Goal: Task Accomplishment & Management: Manage account settings

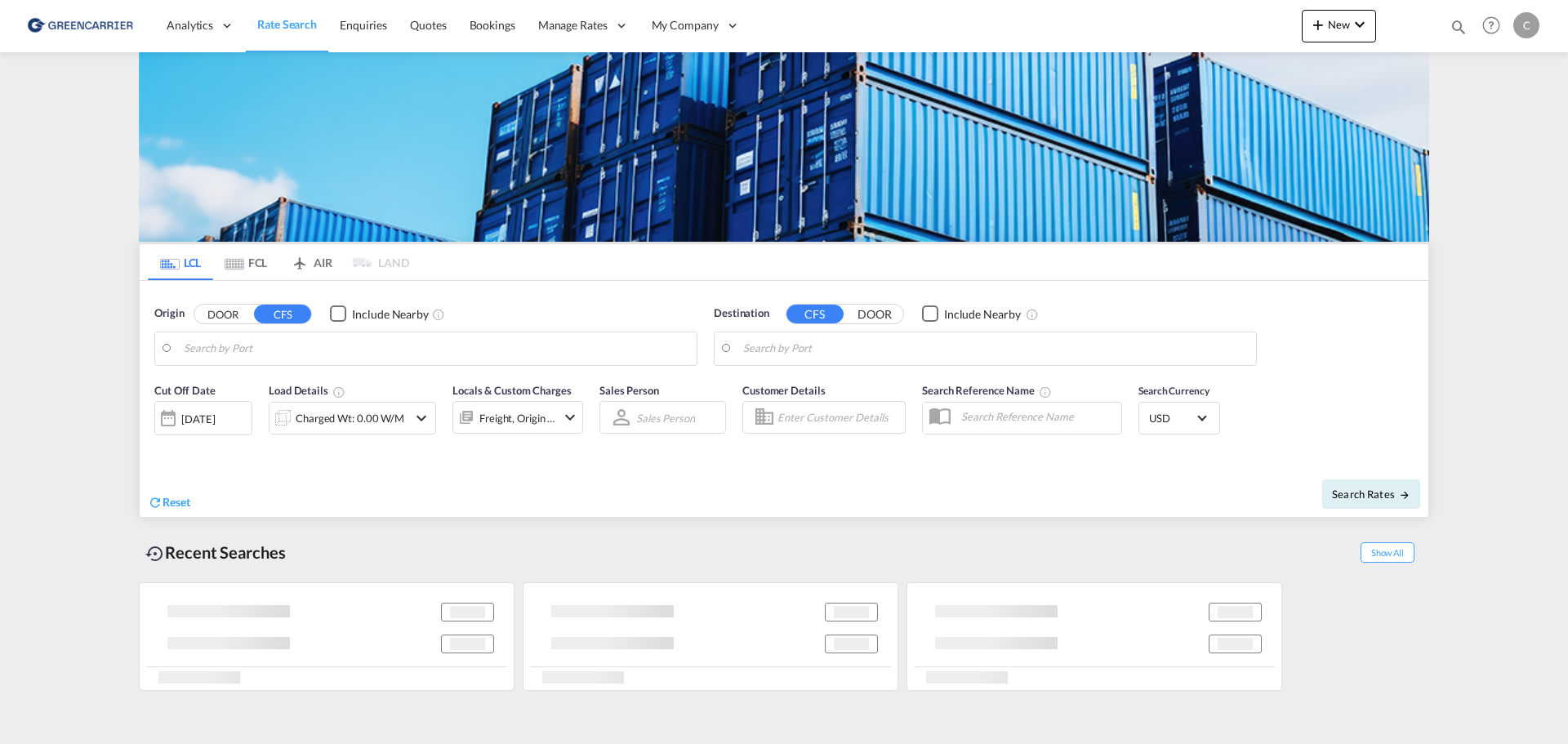
type input "[GEOGRAPHIC_DATA], HKHKG"
type input "[GEOGRAPHIC_DATA], [GEOGRAPHIC_DATA]"
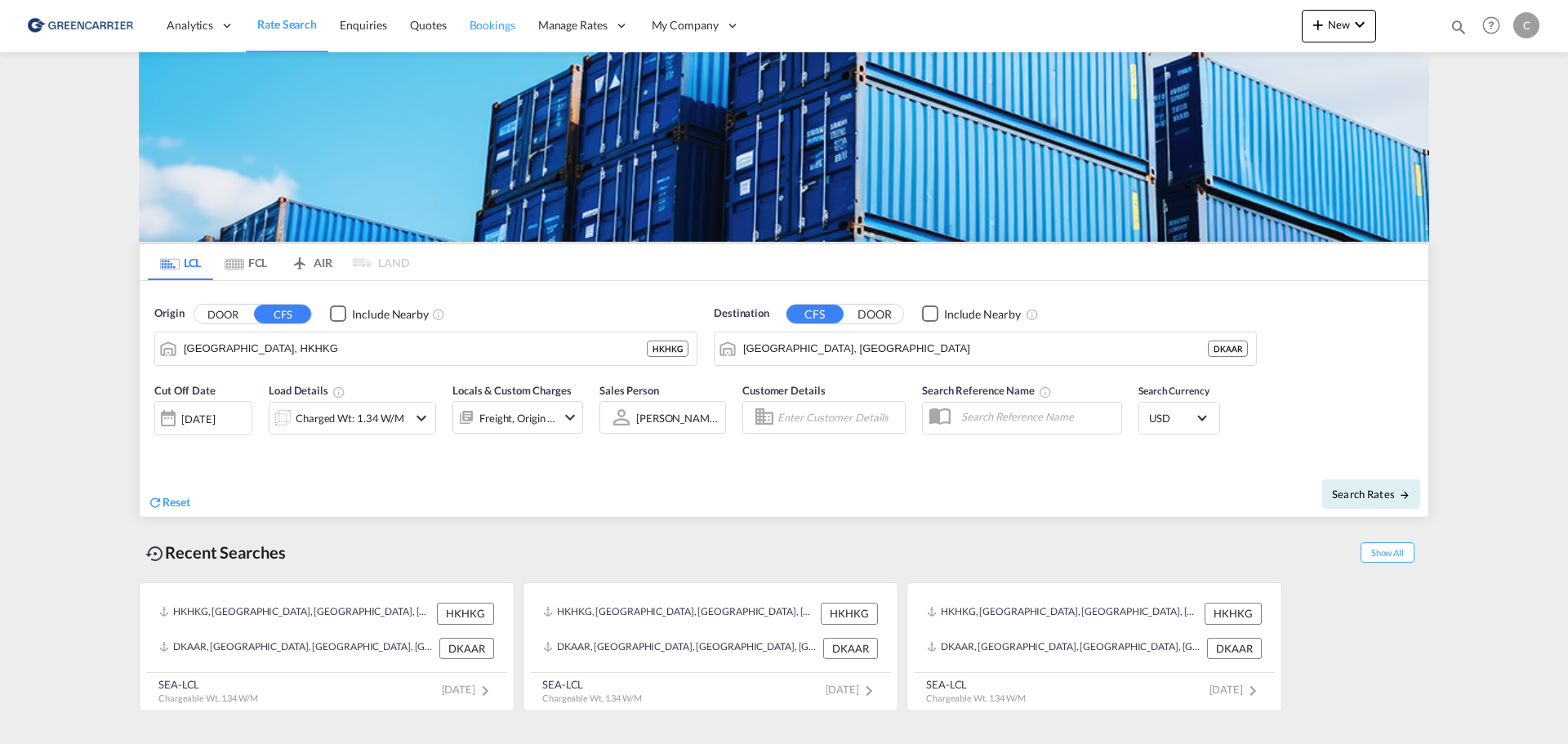
click at [491, 26] on span "Bookings" at bounding box center [492, 25] width 45 height 14
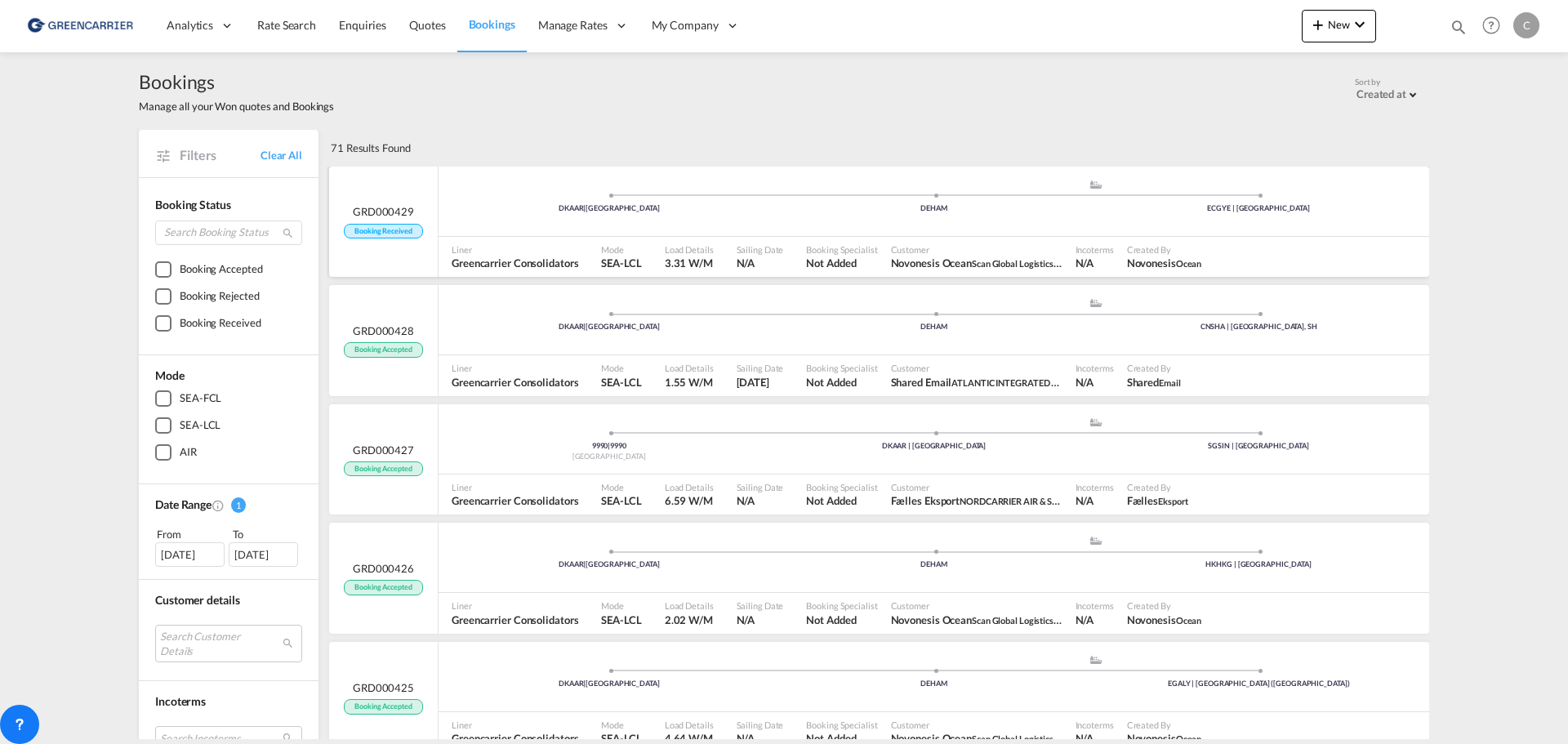
click at [390, 212] on span "GRD000429" at bounding box center [383, 211] width 61 height 15
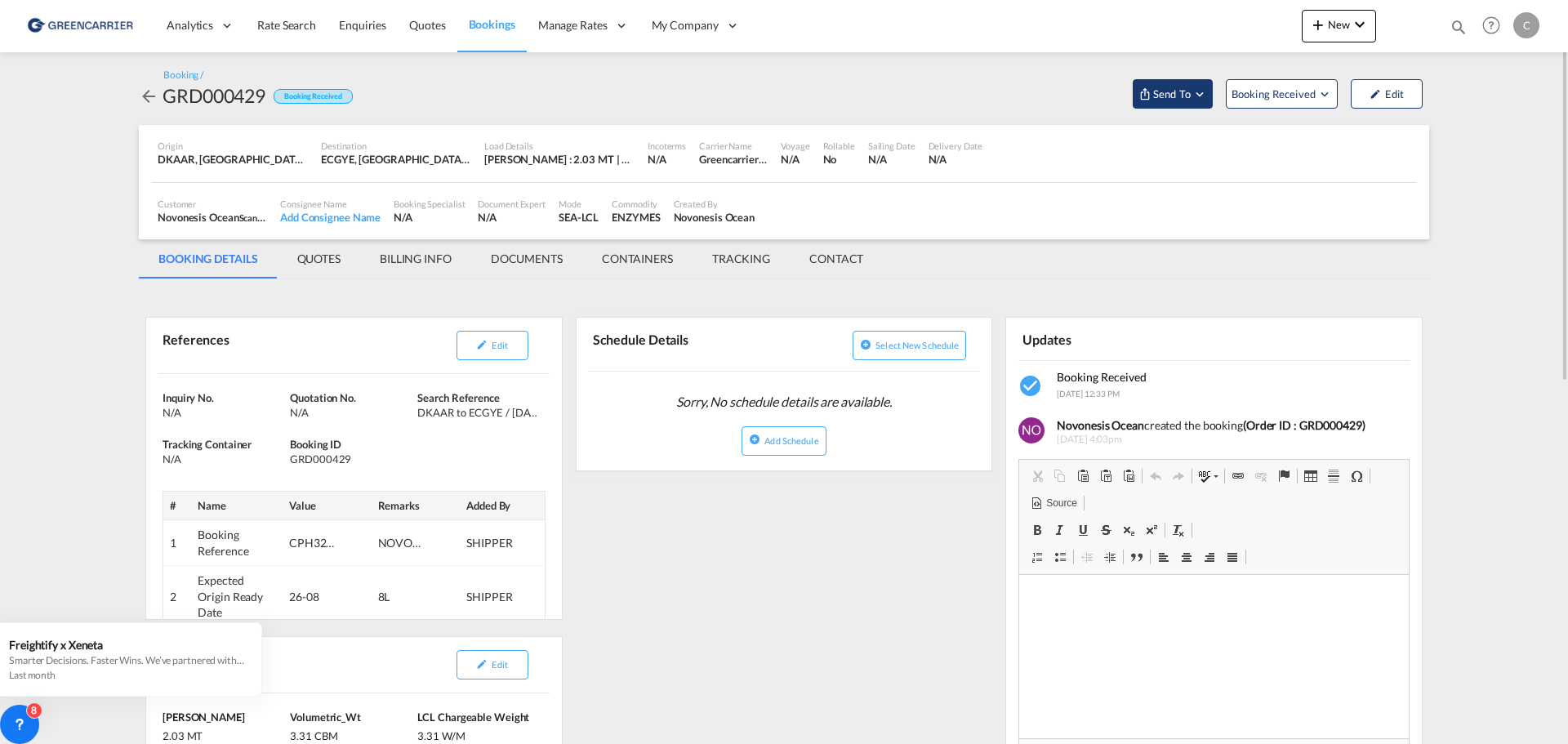
click at [1179, 89] on span "Send To" at bounding box center [1172, 94] width 40 height 17
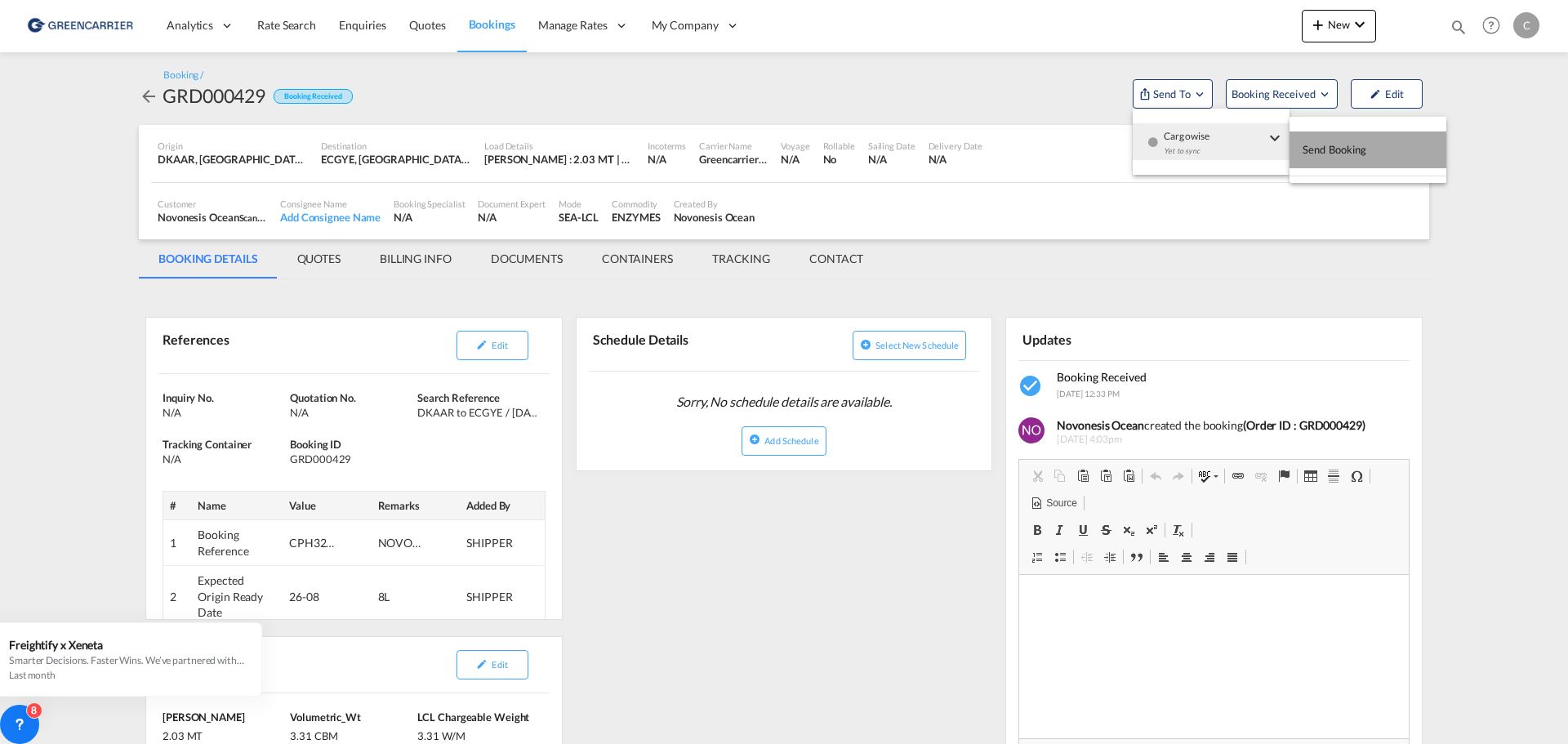
click at [1352, 148] on span "Send Booking" at bounding box center [1335, 149] width 64 height 26
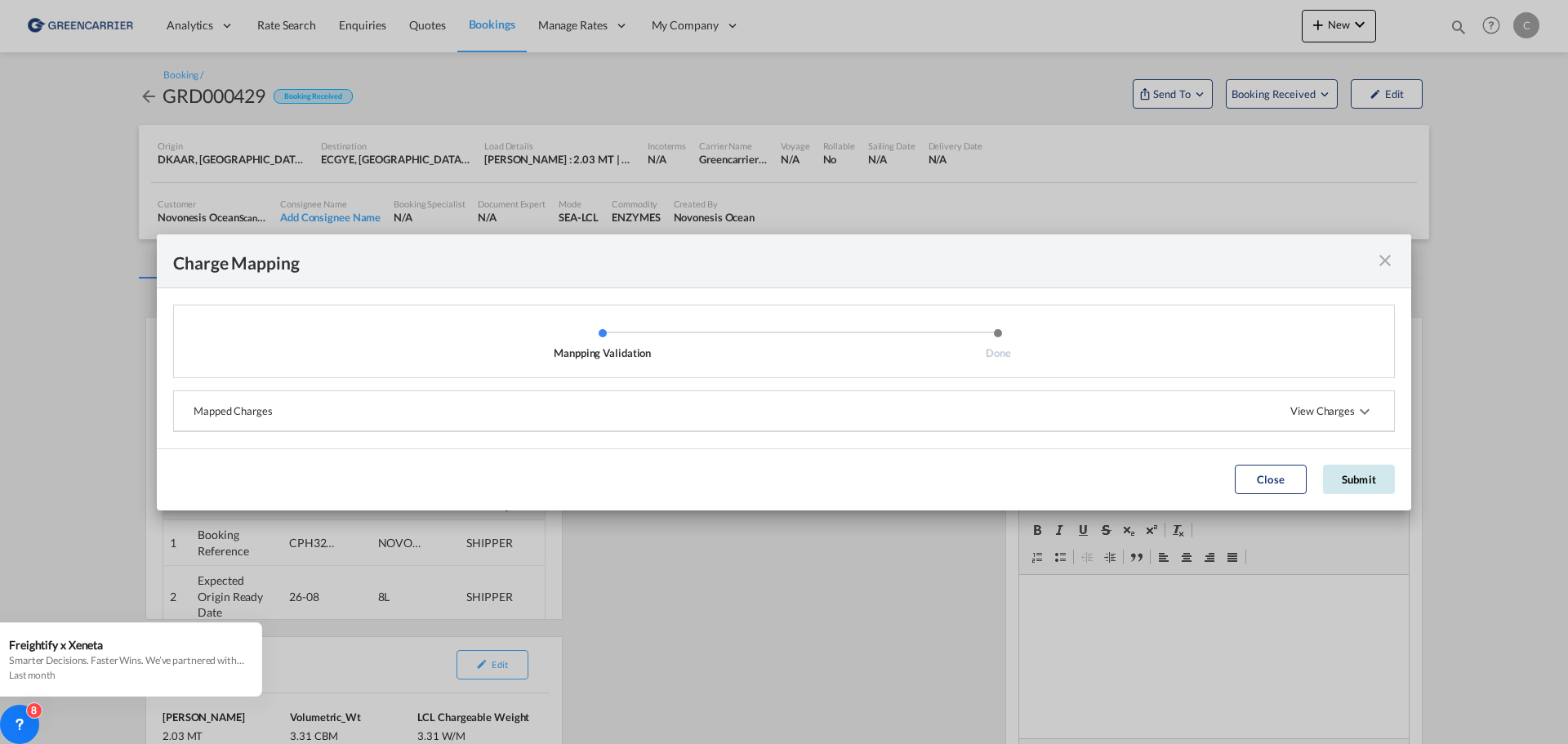
click at [1352, 476] on button "Submit" at bounding box center [1358, 480] width 72 height 30
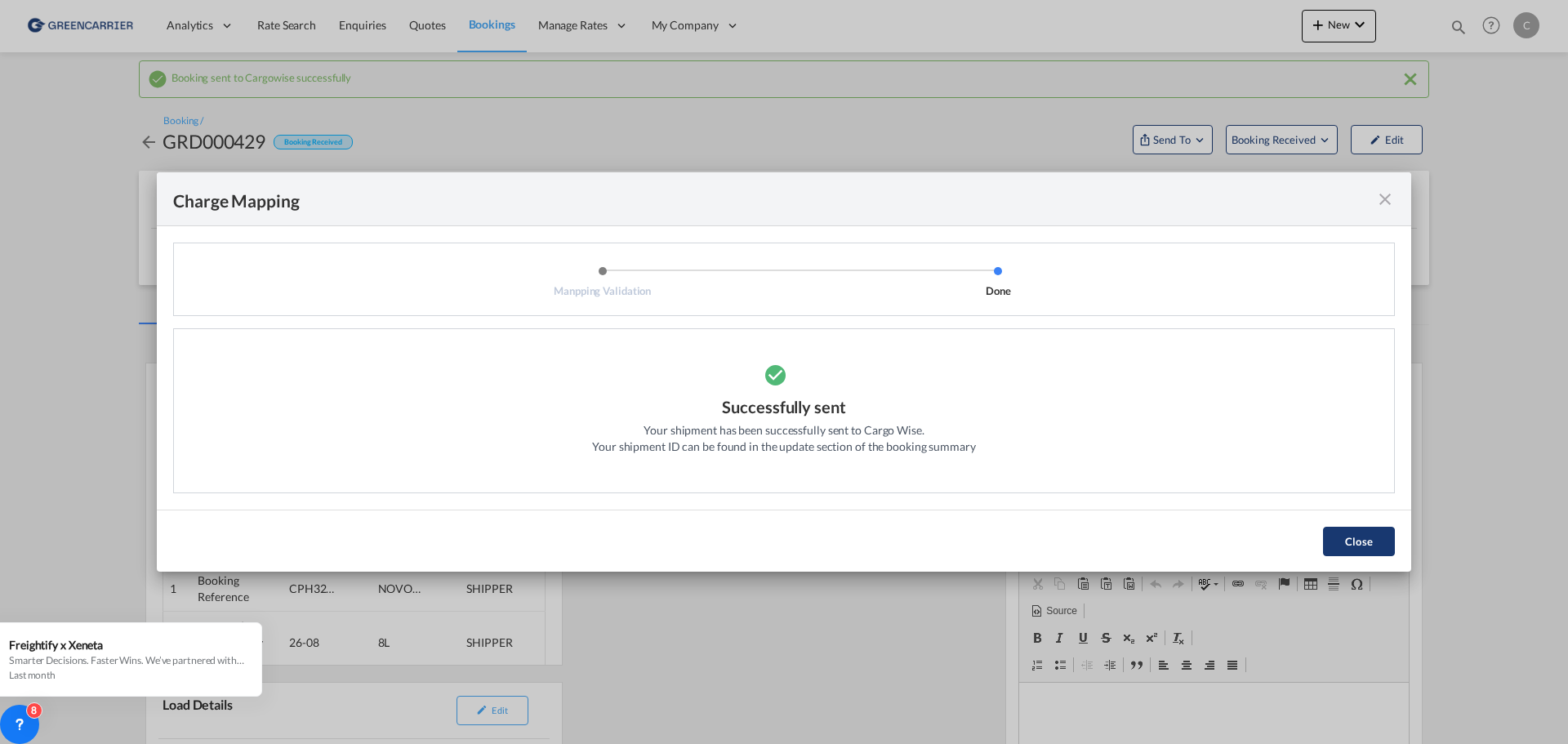
click at [1353, 533] on button "Close" at bounding box center [1358, 542] width 72 height 30
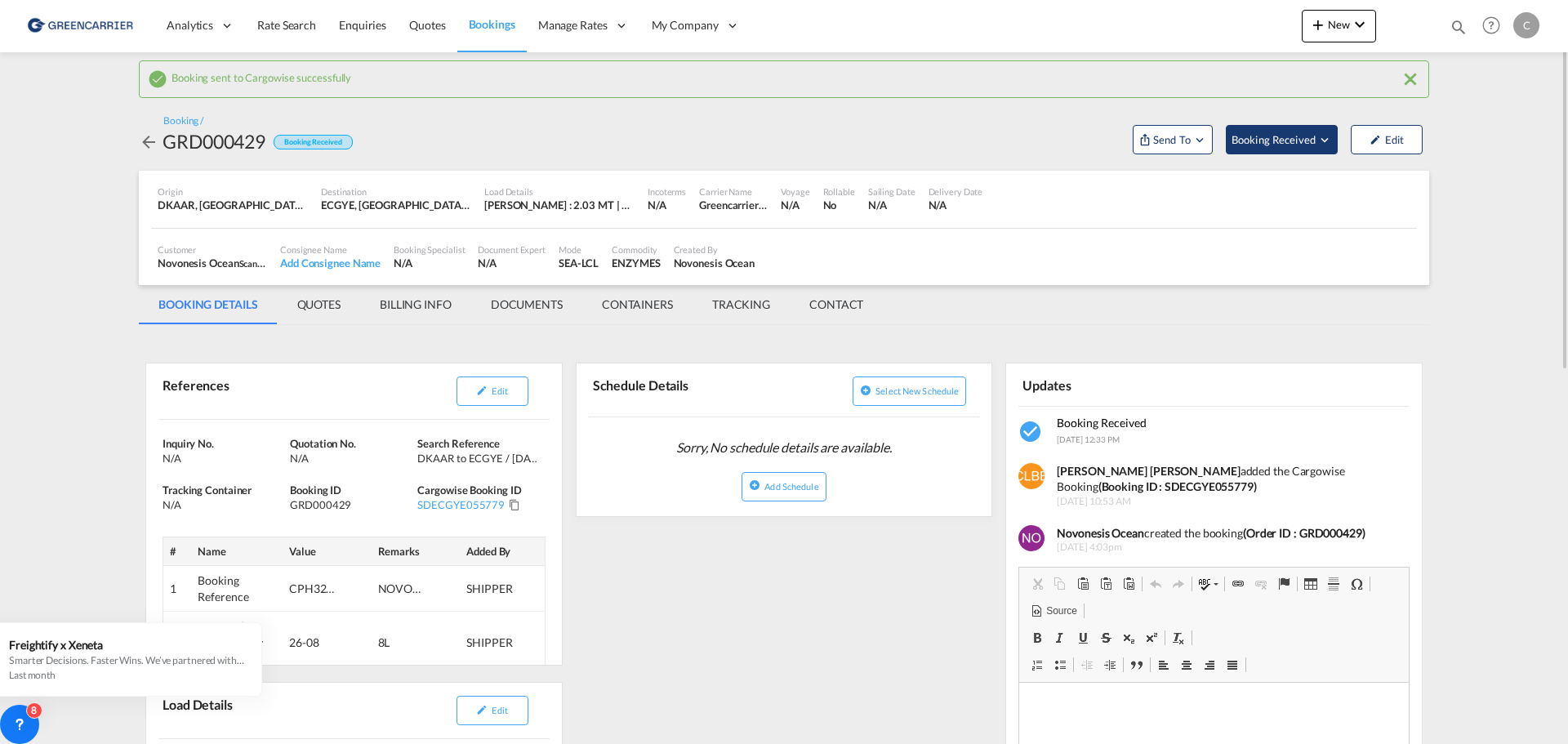
click at [1304, 140] on span "Booking Received" at bounding box center [1274, 140] width 86 height 17
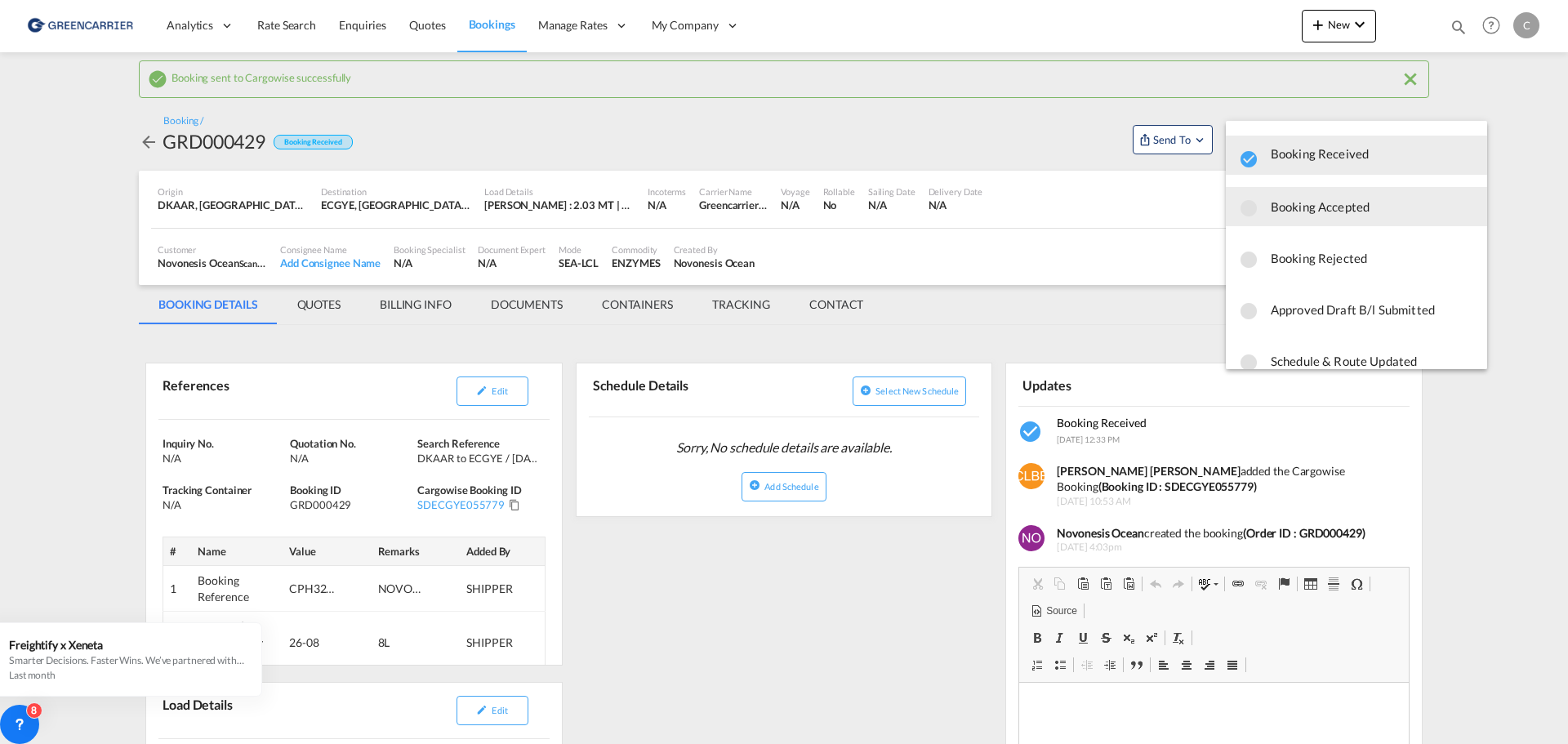
click at [1319, 218] on span "Booking Accepted" at bounding box center [1372, 206] width 203 height 30
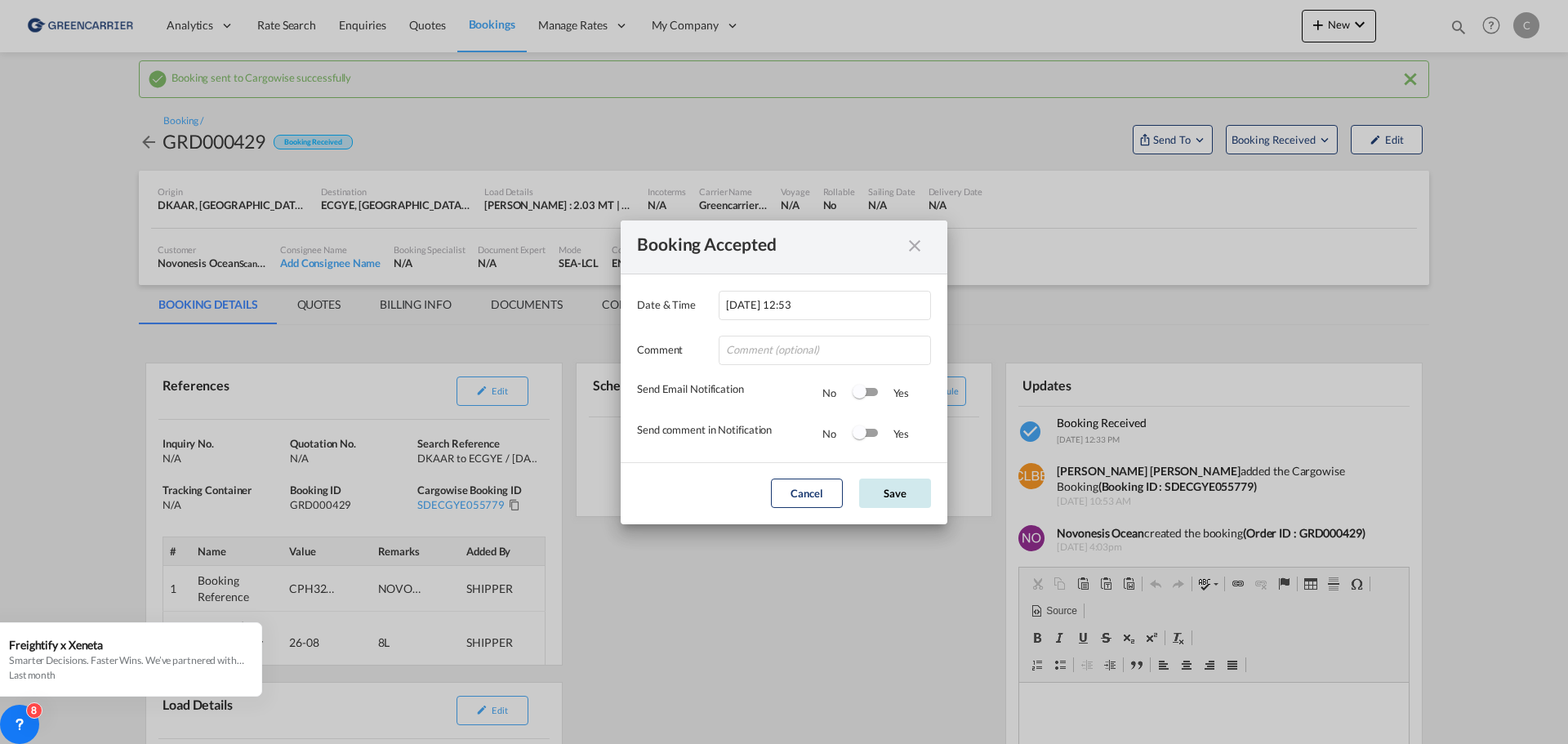
click at [900, 491] on button "Save" at bounding box center [894, 494] width 72 height 30
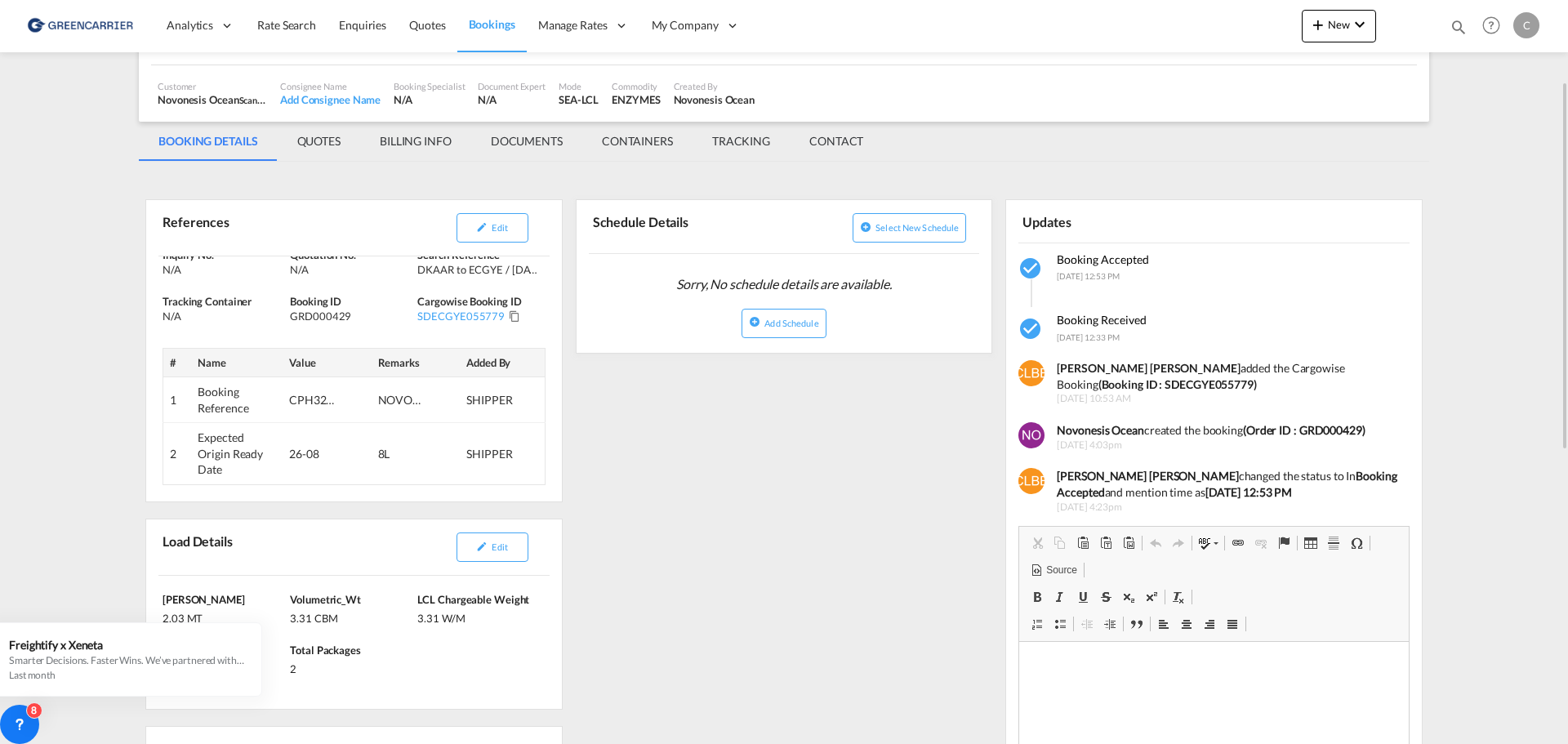
scroll to position [245, 0]
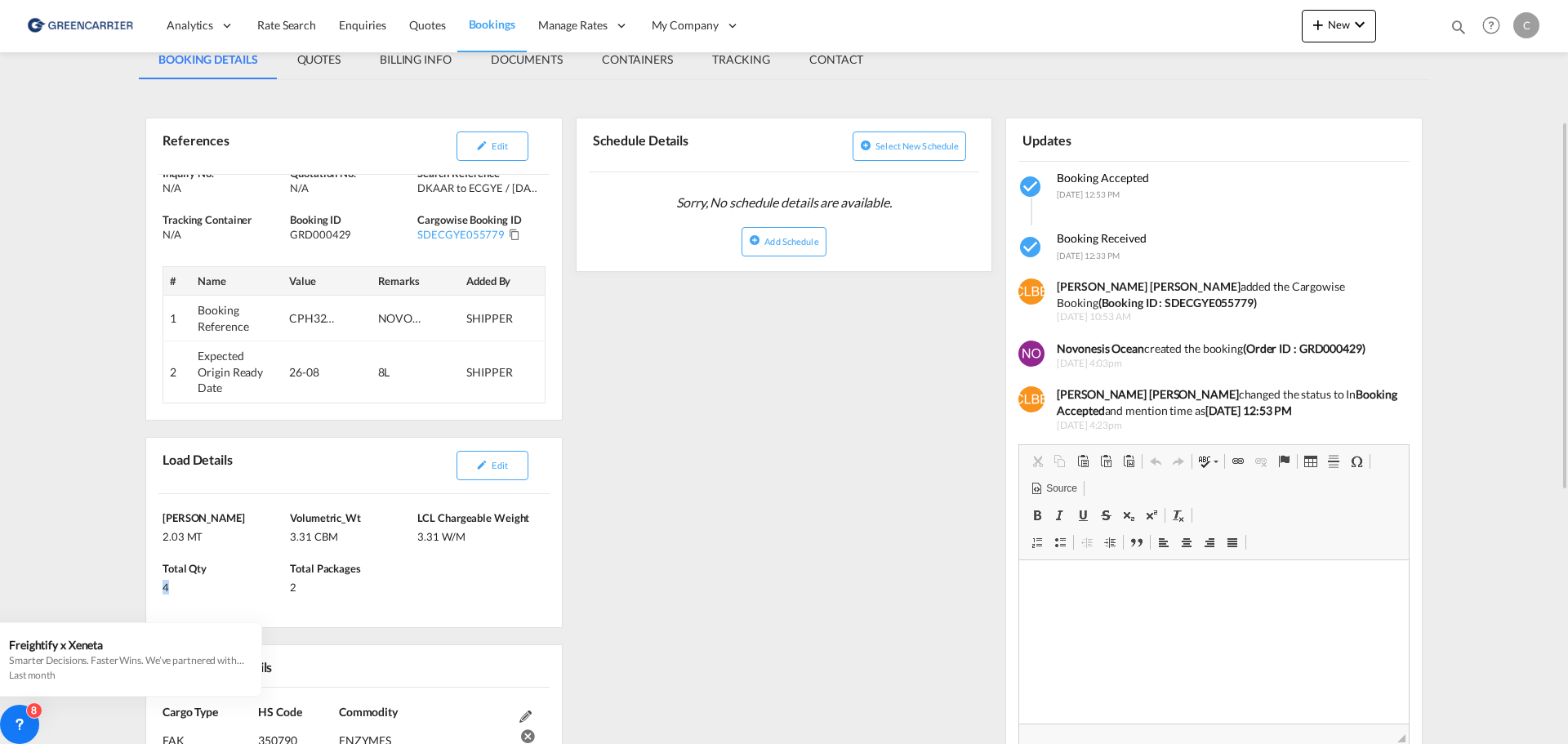
drag, startPoint x: 160, startPoint y: 589, endPoint x: 175, endPoint y: 588, distance: 15.0
click at [175, 588] on div "[PERSON_NAME] 2.03 MT Volumetric_Wt 3.31 CBM LCL Chargeable Weight 3.31 W/M Tot…" at bounding box center [353, 560] width 415 height 133
click at [472, 474] on button "Edit" at bounding box center [492, 466] width 72 height 30
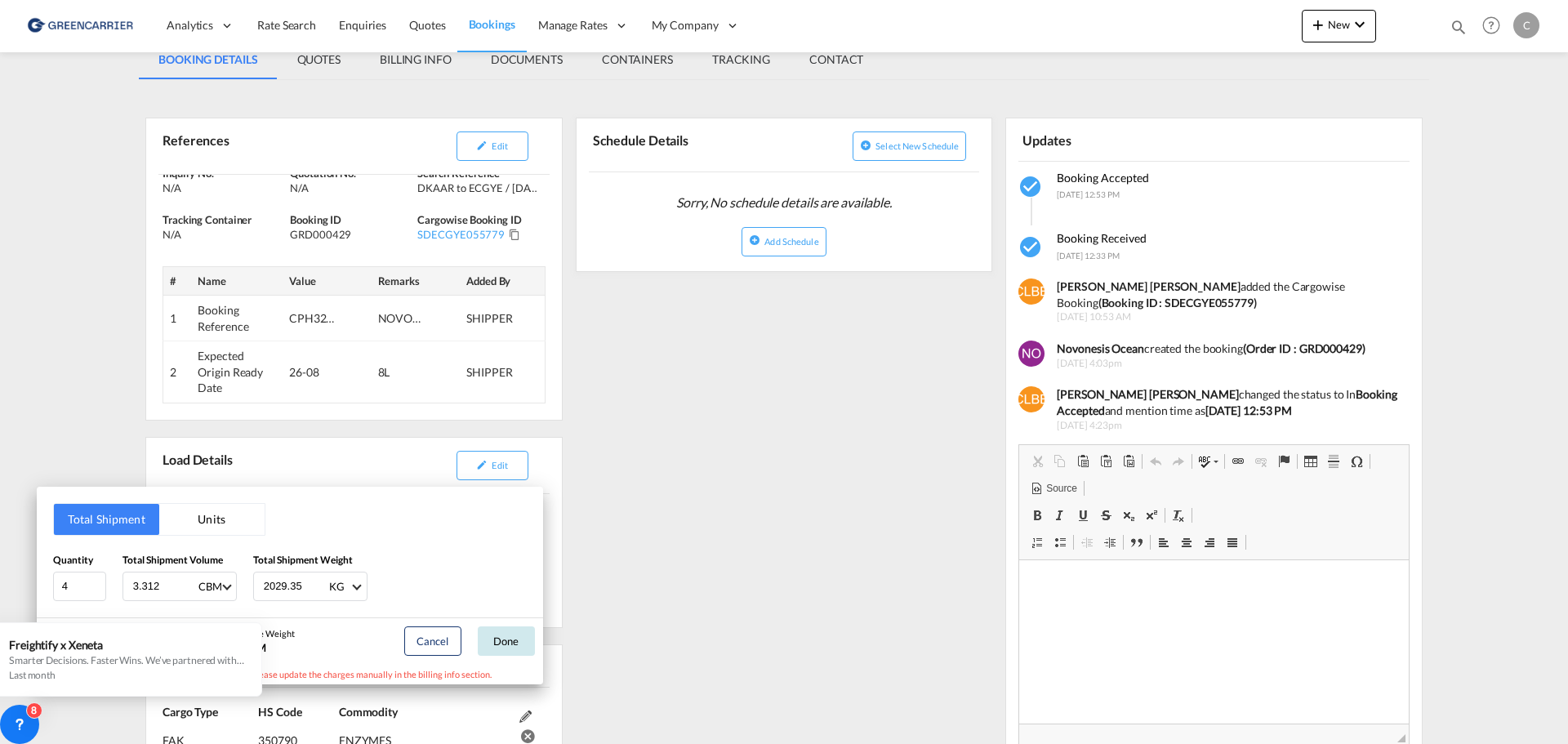
click at [507, 644] on button "Done" at bounding box center [506, 642] width 57 height 30
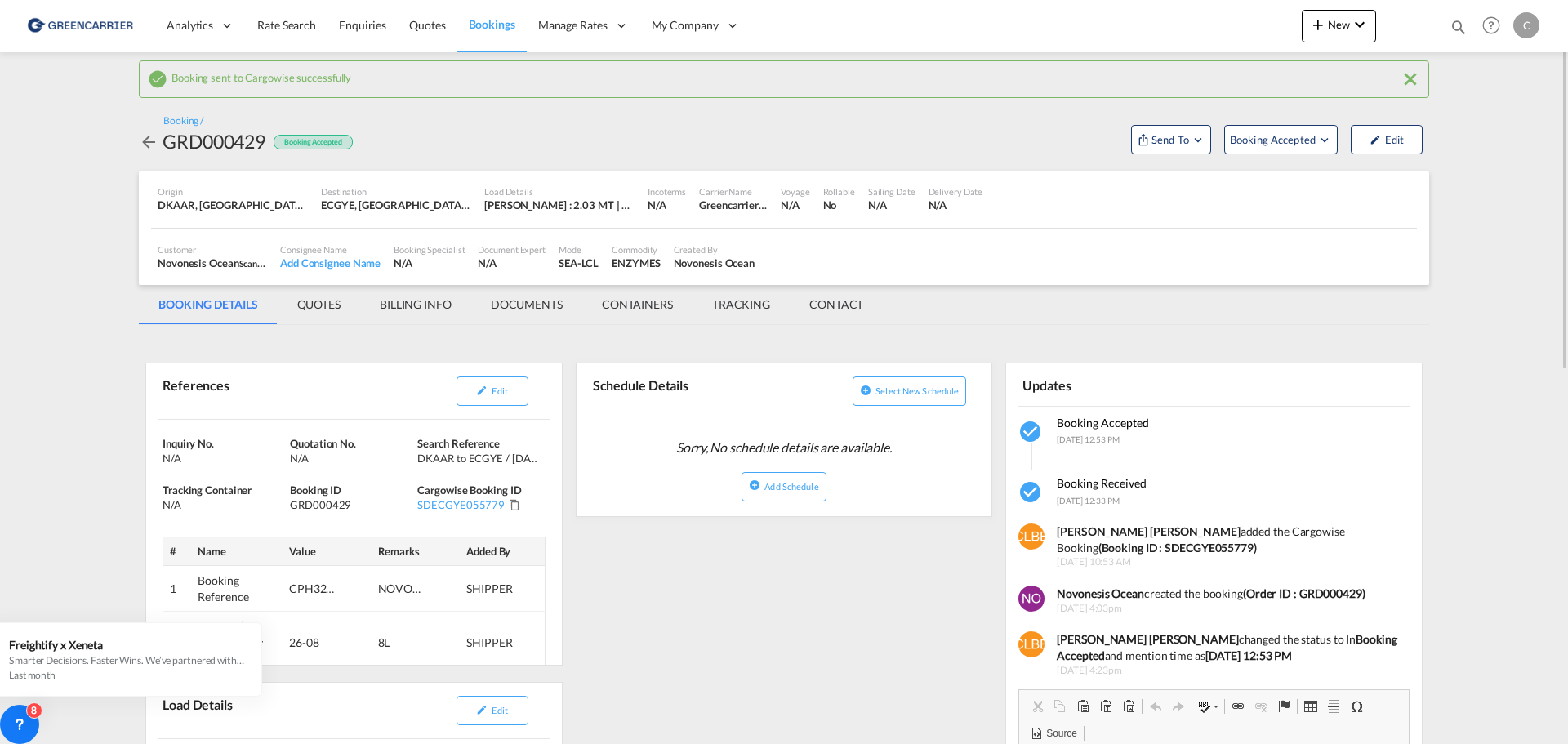
scroll to position [163, 0]
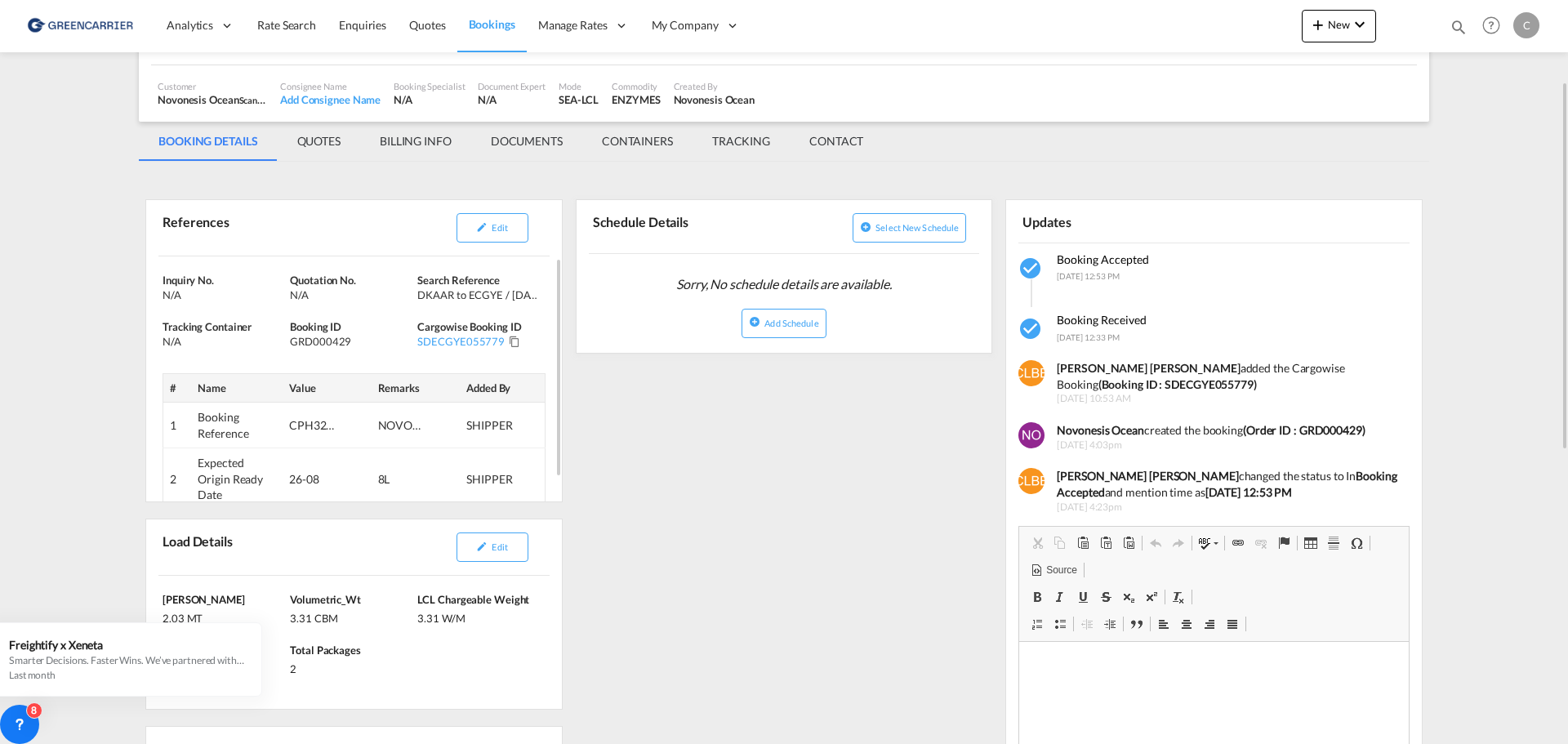
click at [310, 424] on div "CPH32106725" at bounding box center [313, 425] width 49 height 17
copy div "CPH32106725"
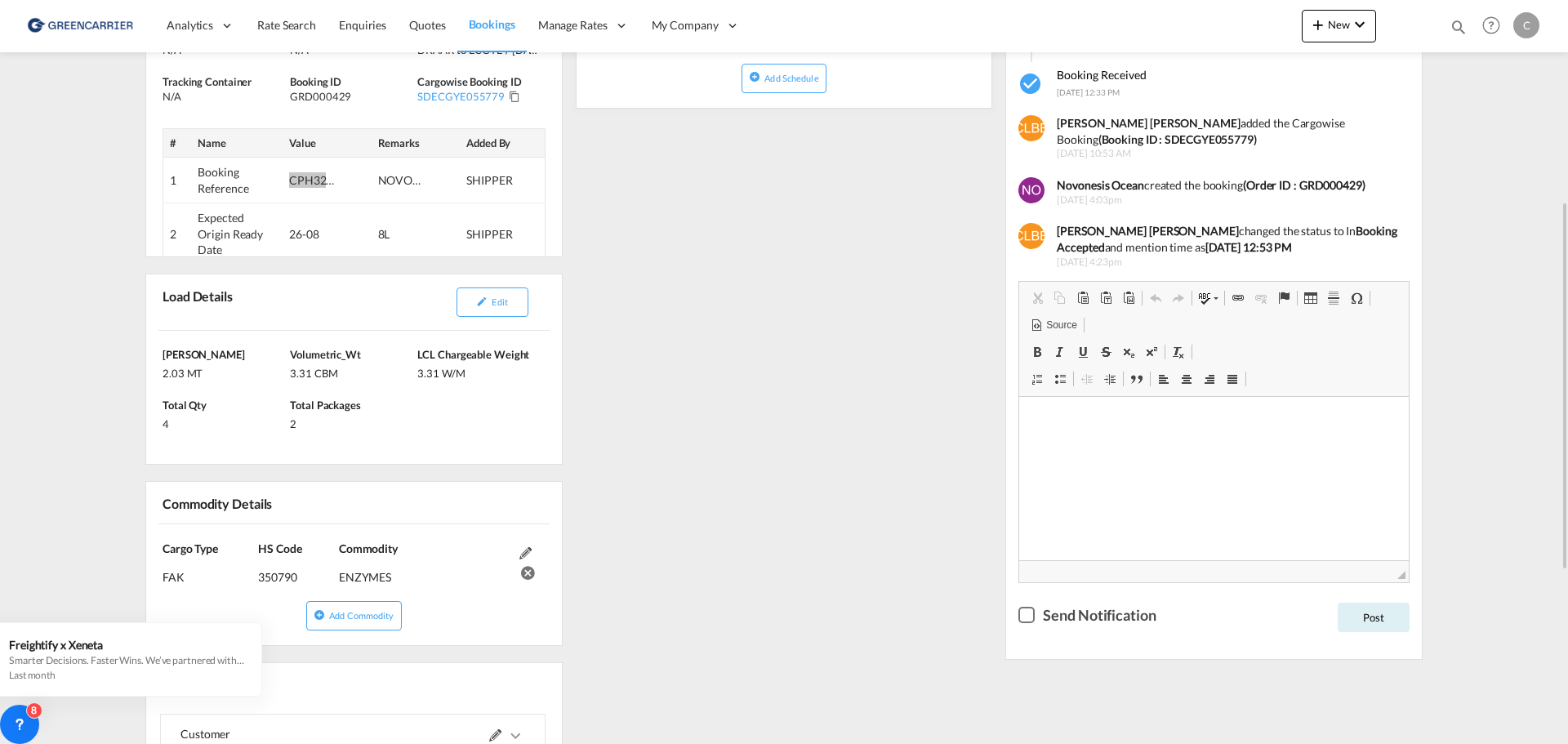
scroll to position [327, 0]
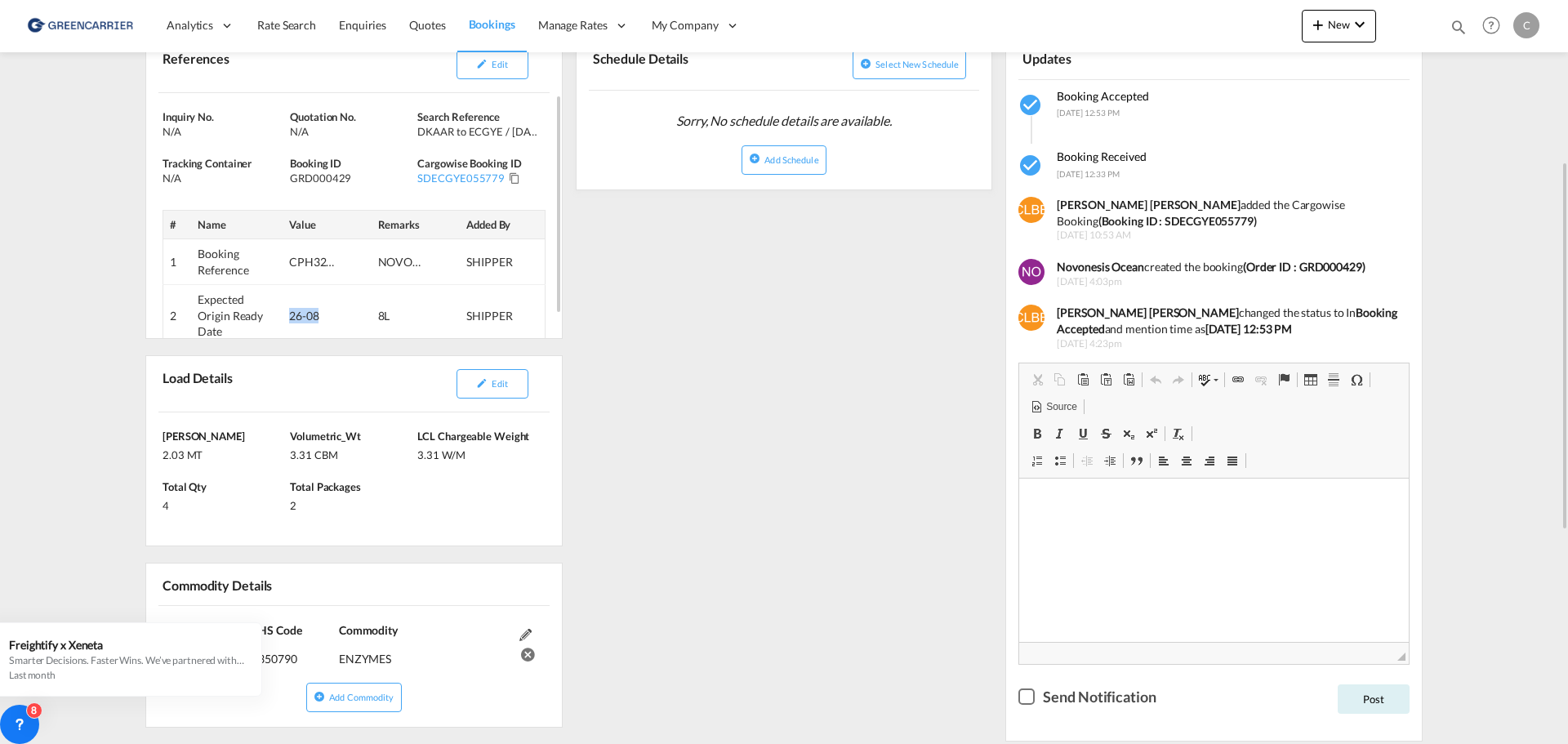
drag, startPoint x: 286, startPoint y: 319, endPoint x: 331, endPoint y: 317, distance: 45.0
click at [331, 317] on td "26-08" at bounding box center [327, 315] width 89 height 62
